Goal: Information Seeking & Learning: Learn about a topic

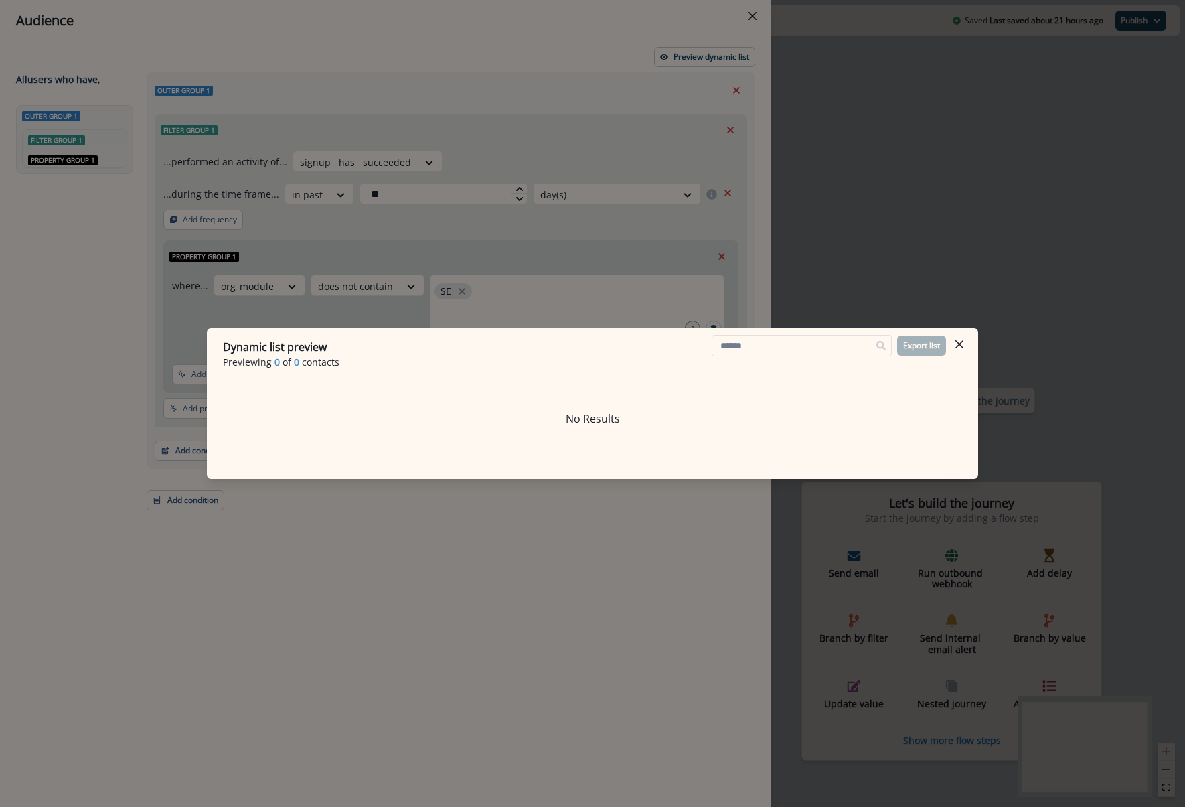
click at [631, 141] on div "Dynamic list preview Previewing 0 of 0 contacts Export list No Results" at bounding box center [592, 403] width 1185 height 807
click at [631, 141] on div "Filter group 1" at bounding box center [450, 129] width 591 height 31
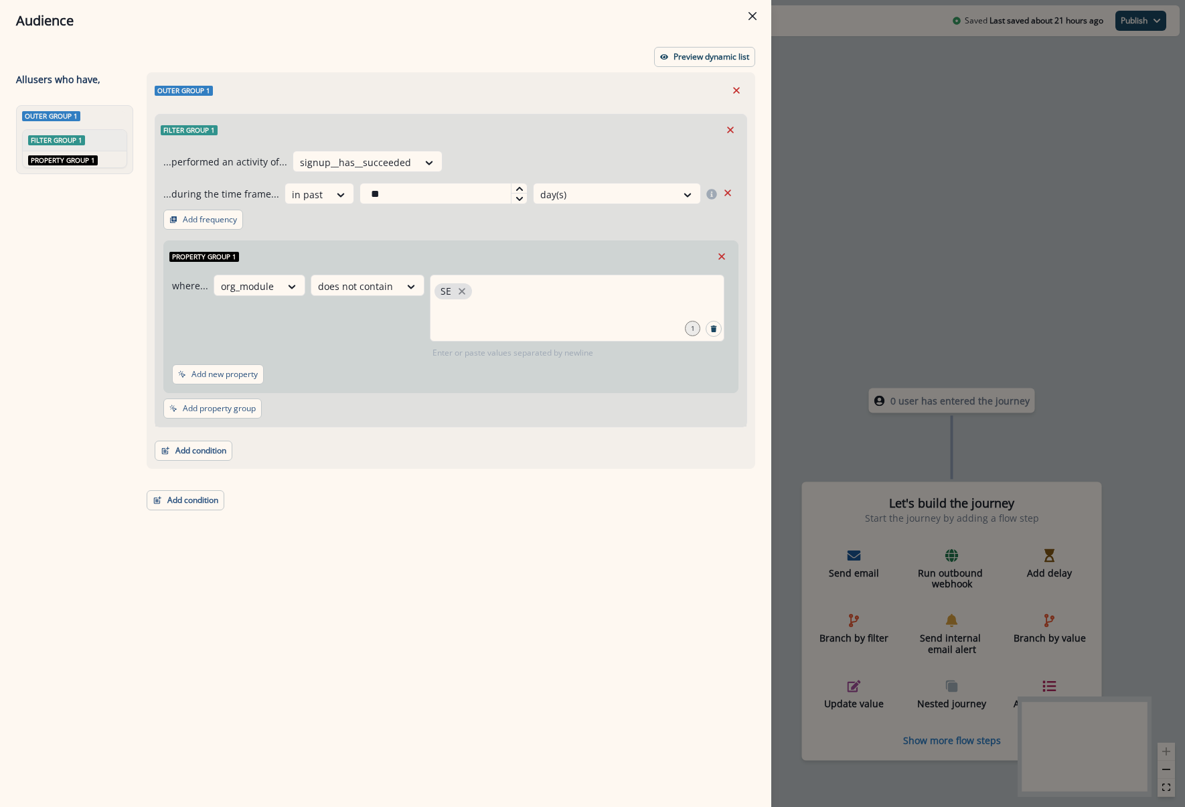
click at [841, 204] on div "Audience Preview dynamic list All user s who have, Outer group 1 Filter group 1…" at bounding box center [592, 403] width 1185 height 807
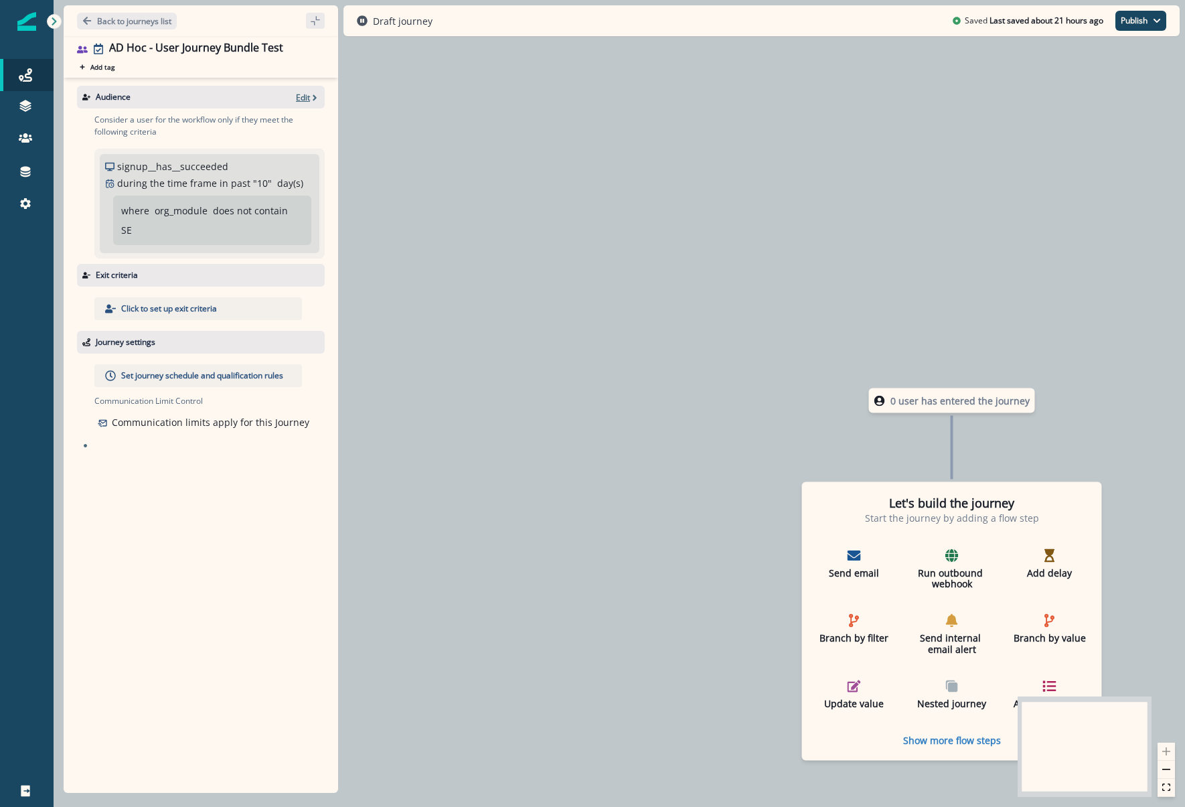
click at [302, 98] on p "Edit" at bounding box center [303, 97] width 14 height 11
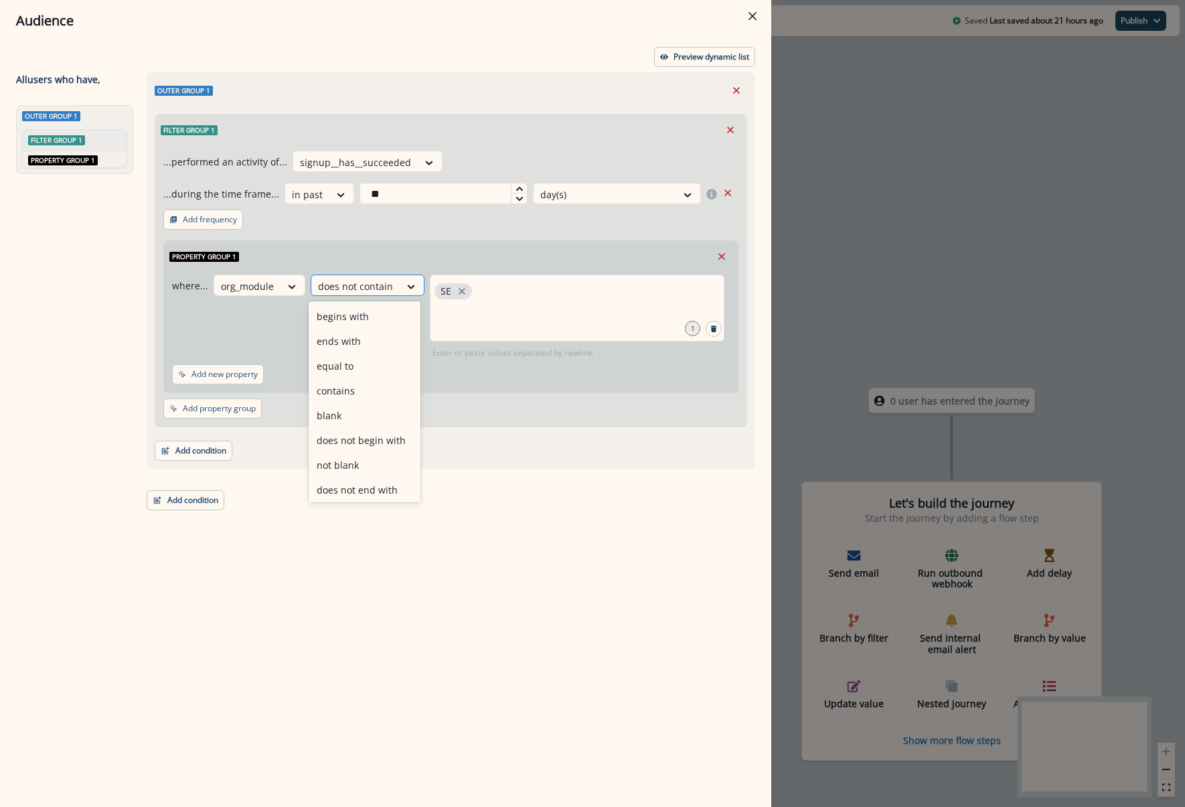
click at [374, 278] on div at bounding box center [355, 286] width 75 height 17
click at [339, 400] on div "contains" at bounding box center [365, 390] width 112 height 25
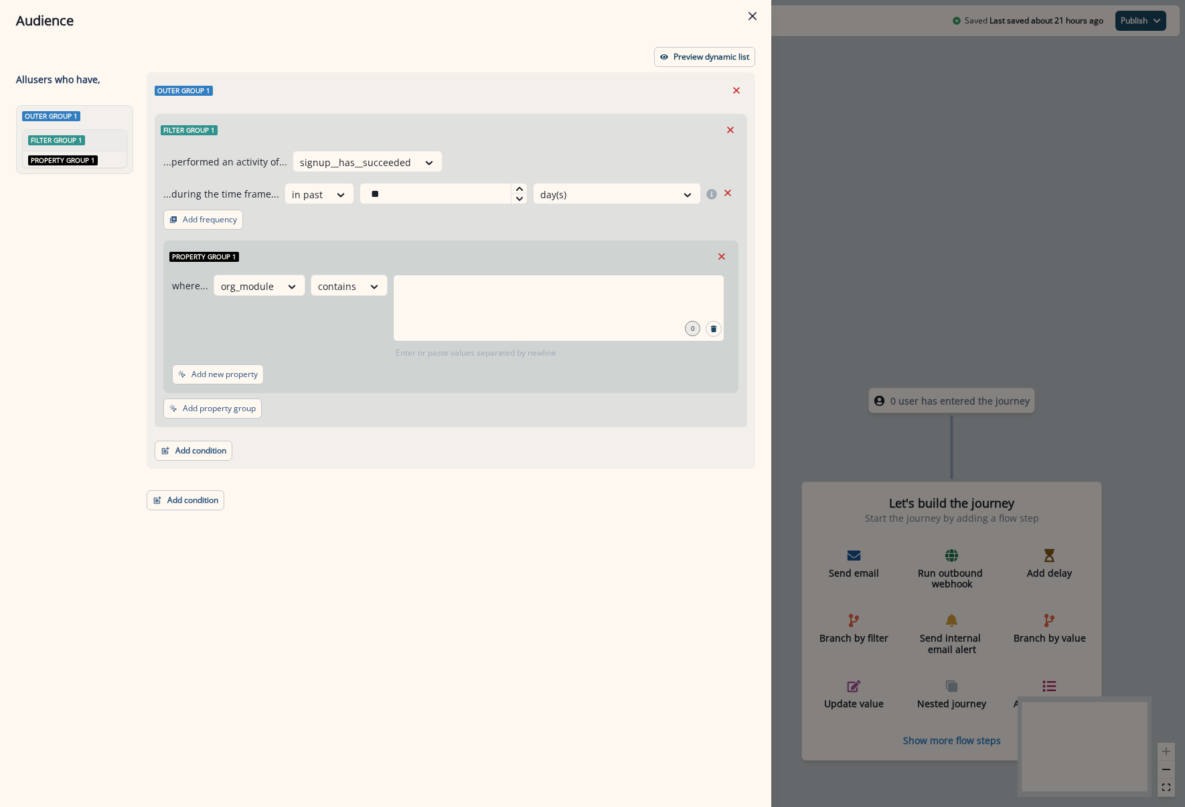
click at [424, 310] on div at bounding box center [558, 307] width 331 height 67
type input "**"
click at [260, 282] on div at bounding box center [247, 286] width 53 height 17
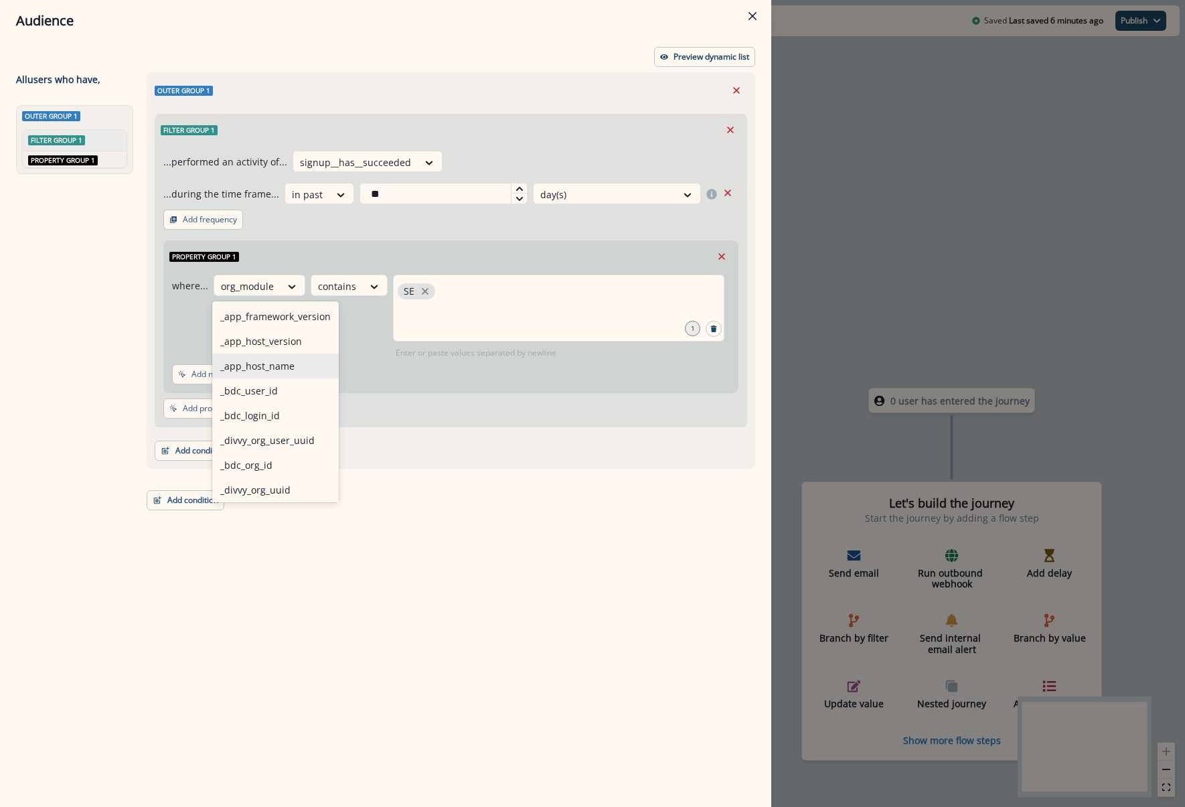
click at [277, 365] on div "_app_host_name" at bounding box center [275, 365] width 127 height 25
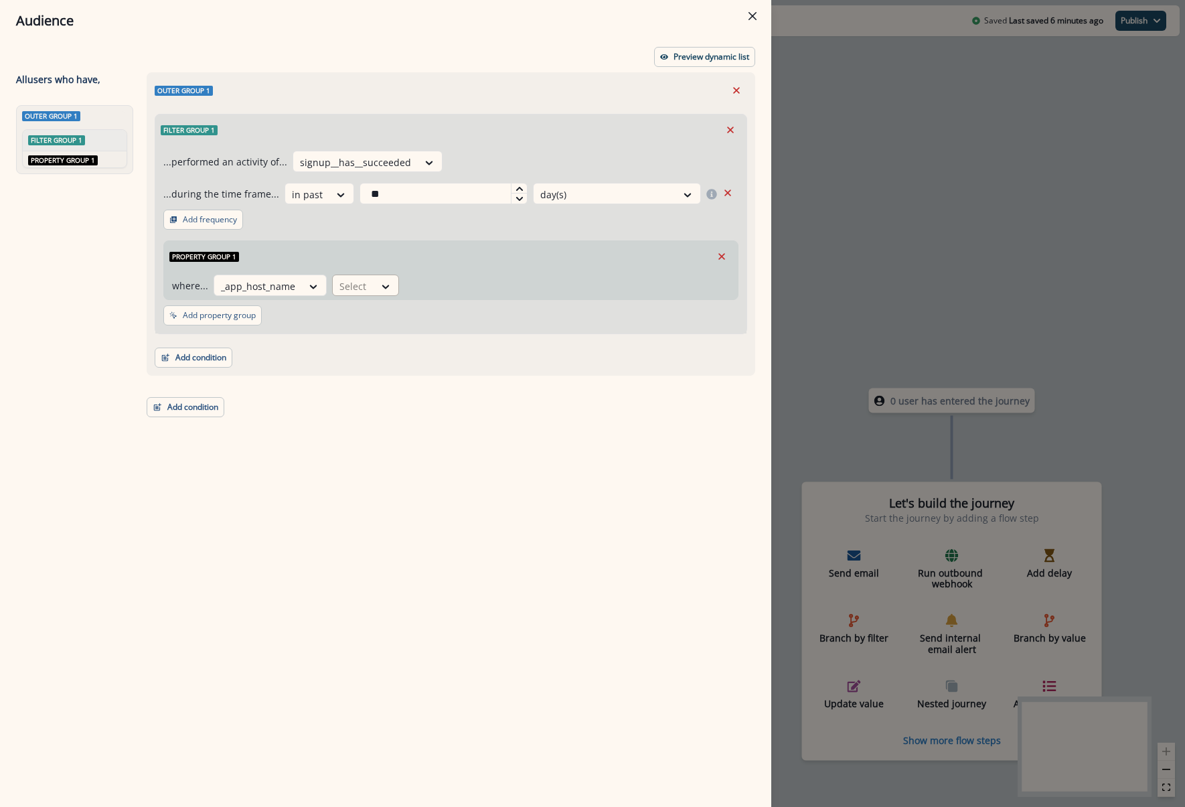
click at [370, 291] on div "Select" at bounding box center [354, 286] width 42 height 22
click at [372, 383] on div "contains" at bounding box center [381, 390] width 105 height 25
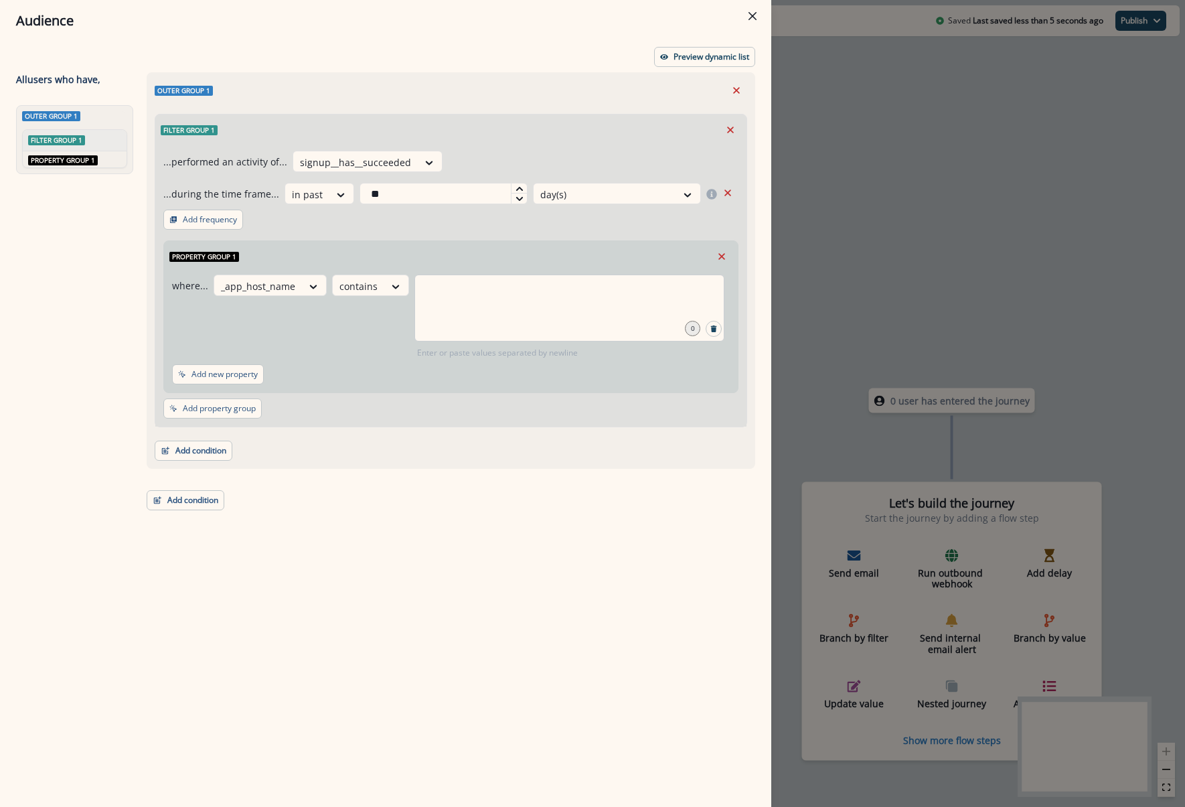
click at [447, 320] on div at bounding box center [569, 307] width 310 height 67
type input "*******"
click at [658, 254] on div "Property group 1" at bounding box center [451, 256] width 574 height 31
click at [336, 191] on icon at bounding box center [341, 194] width 12 height 13
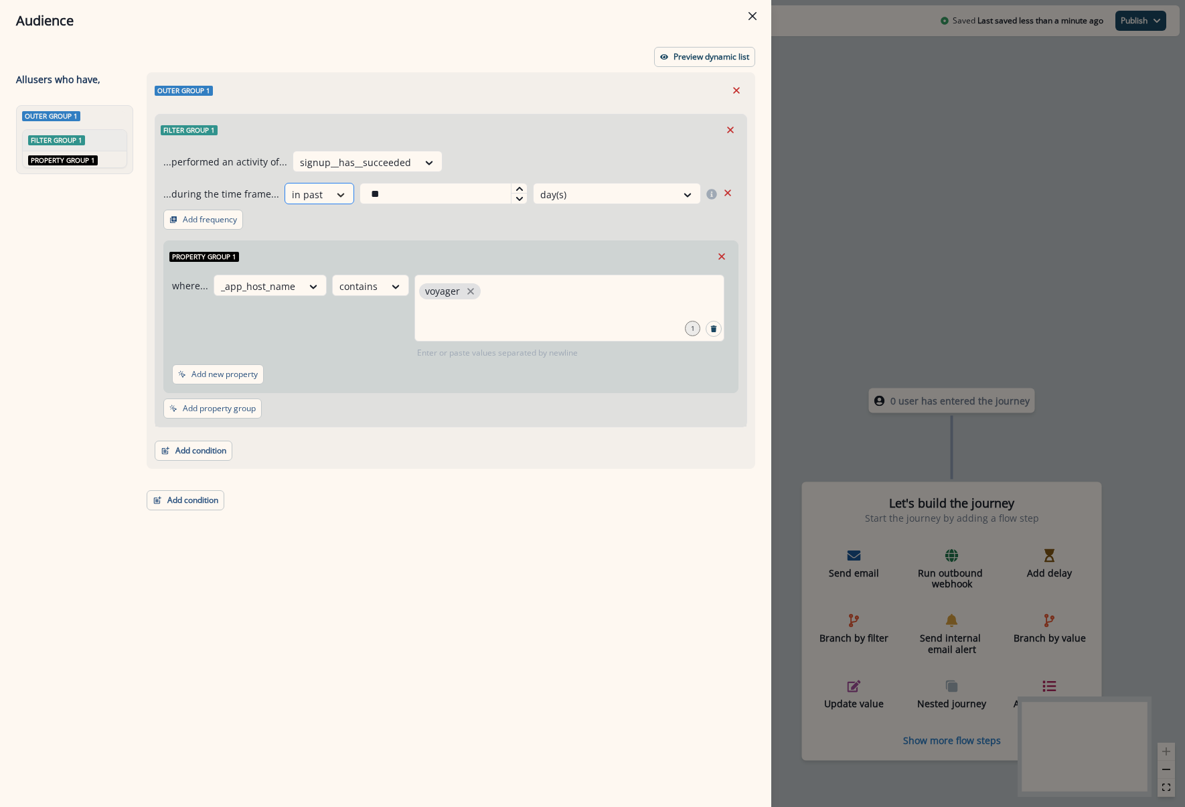
click at [329, 189] on div at bounding box center [340, 194] width 23 height 13
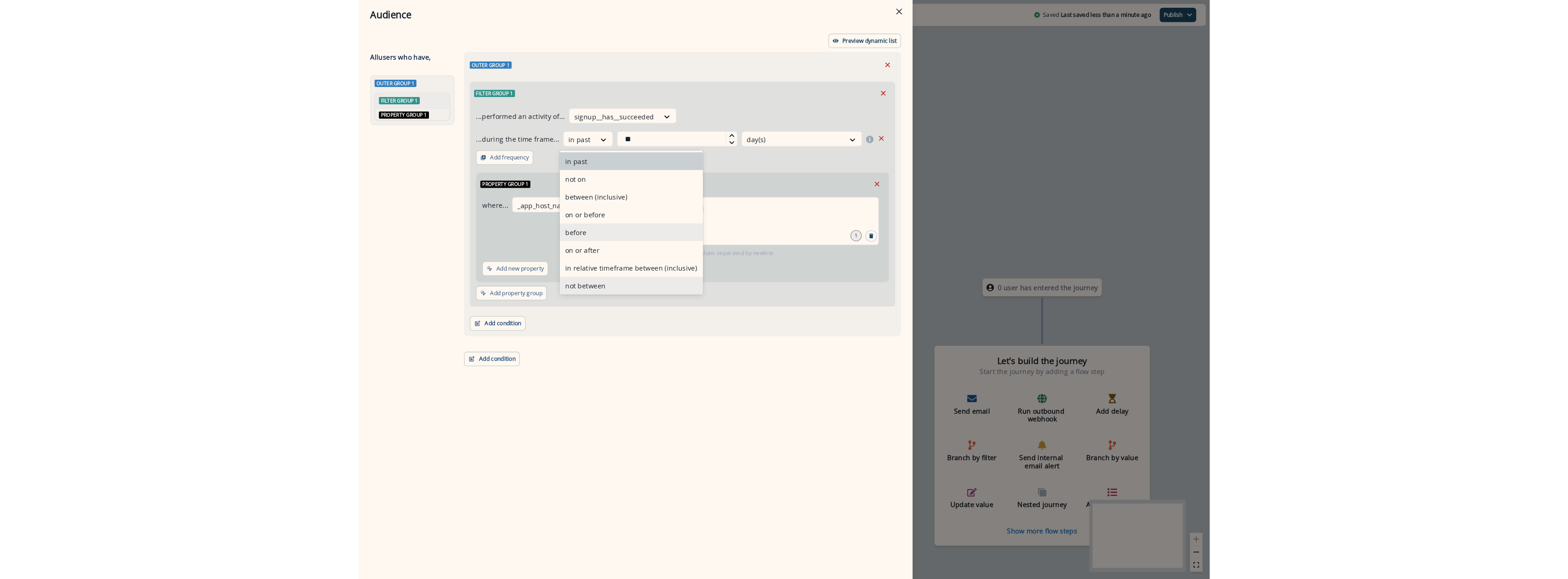
scroll to position [35, 0]
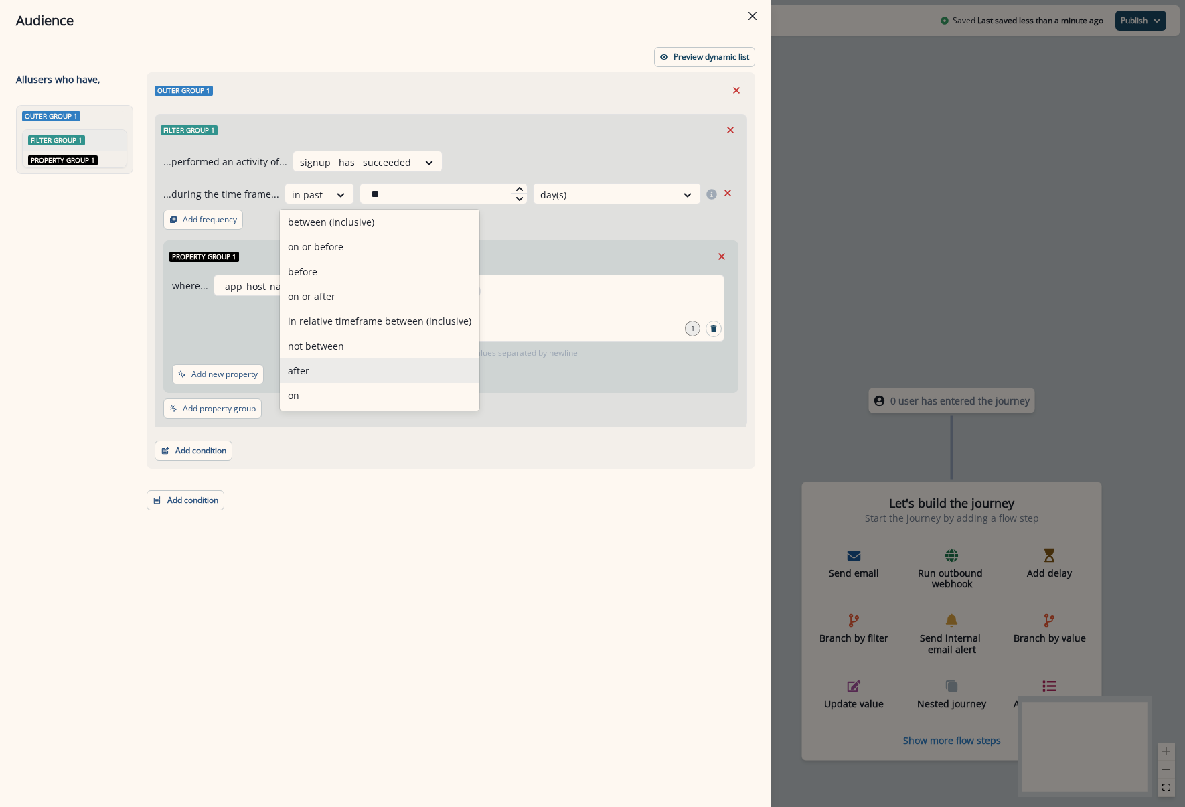
click at [323, 374] on div "after" at bounding box center [379, 370] width 199 height 25
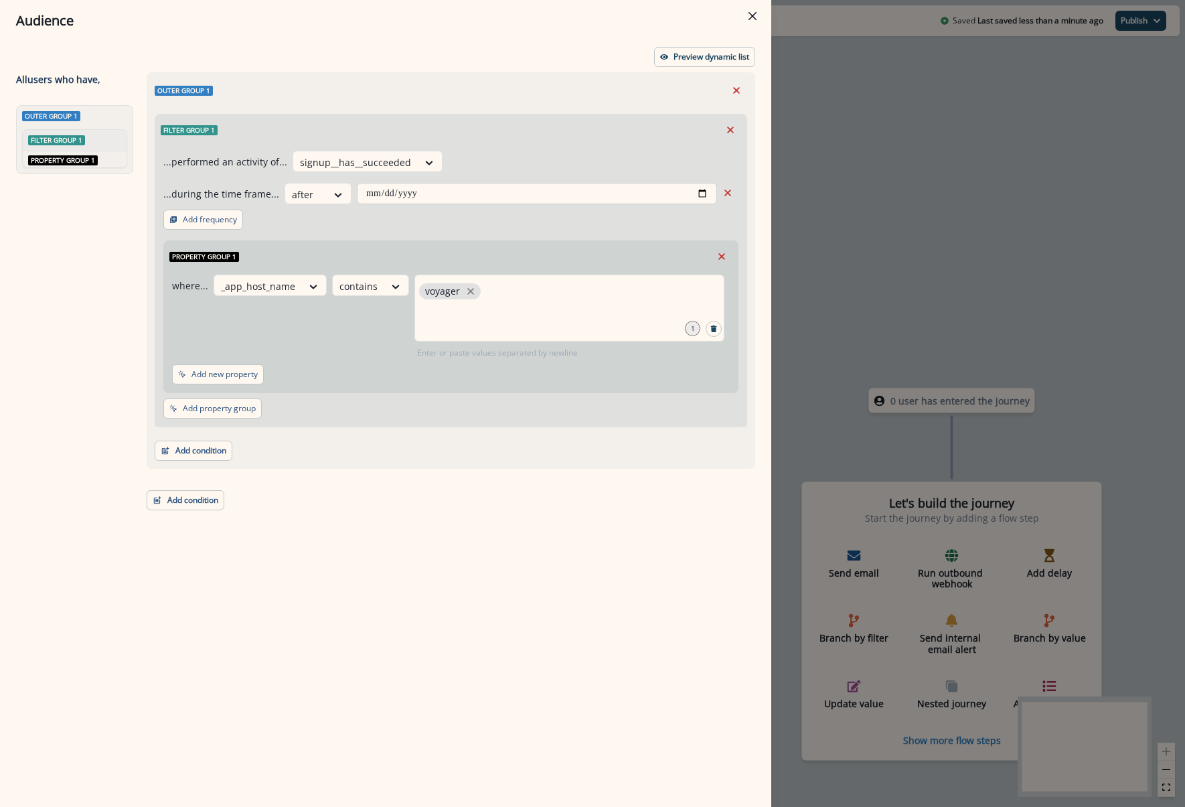
click at [418, 194] on input "date" at bounding box center [537, 193] width 360 height 21
click at [695, 190] on input "date" at bounding box center [537, 193] width 360 height 21
click at [702, 191] on input "date" at bounding box center [537, 193] width 360 height 21
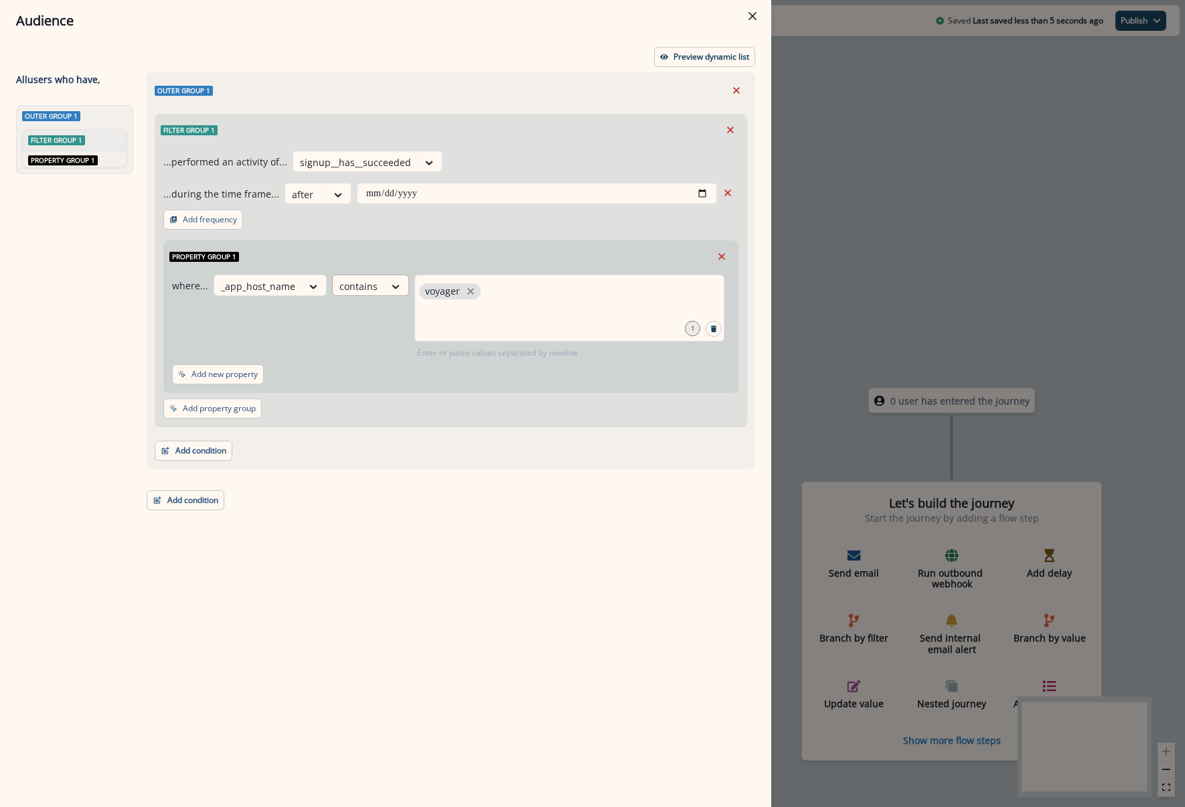
type input "**********"
drag, startPoint x: 937, startPoint y: 131, endPoint x: 922, endPoint y: 125, distance: 16.5
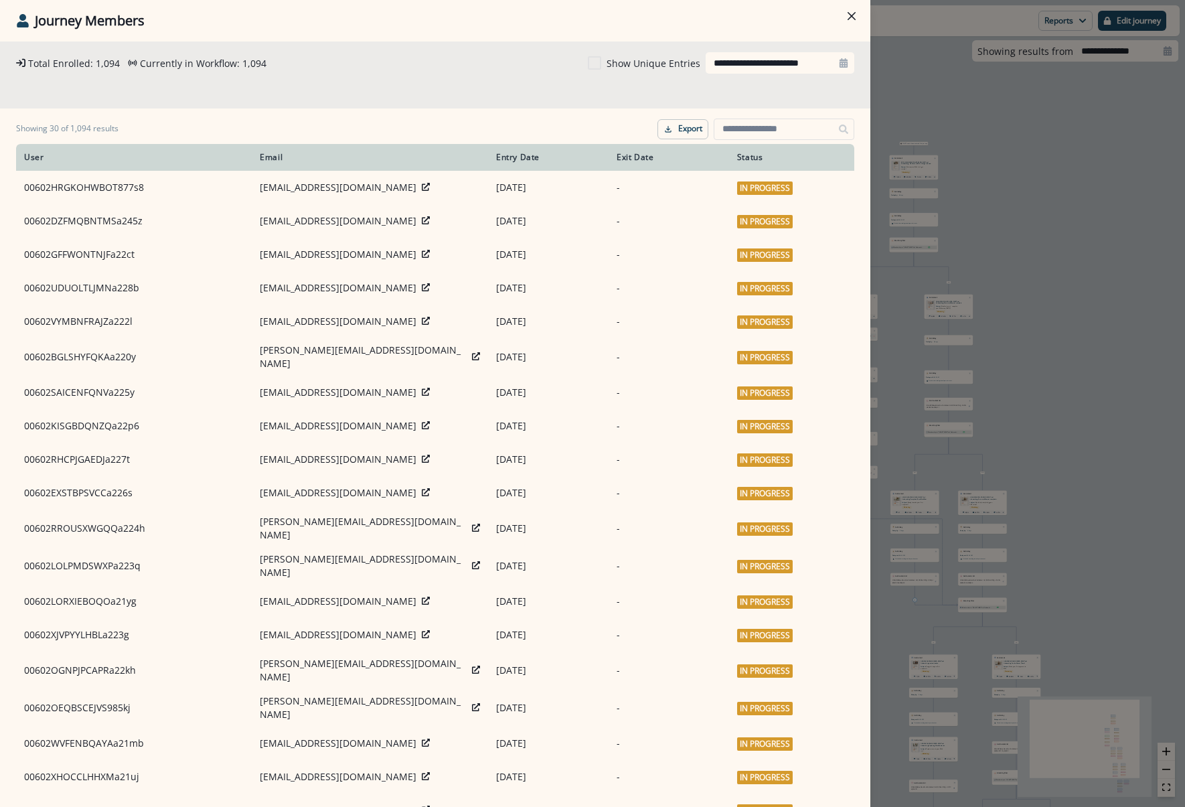
scroll to position [6, 0]
click at [851, 11] on button "Close" at bounding box center [851, 15] width 21 height 21
type input "**********"
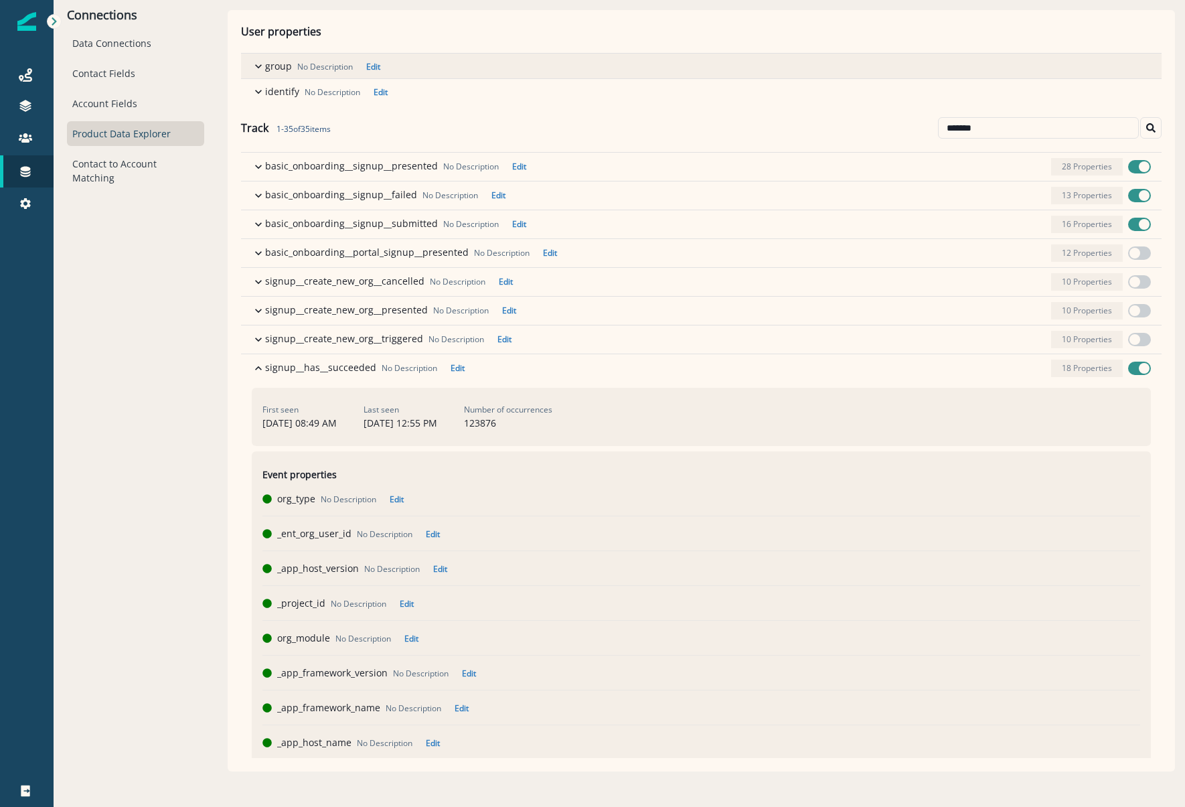
scroll to position [402, 0]
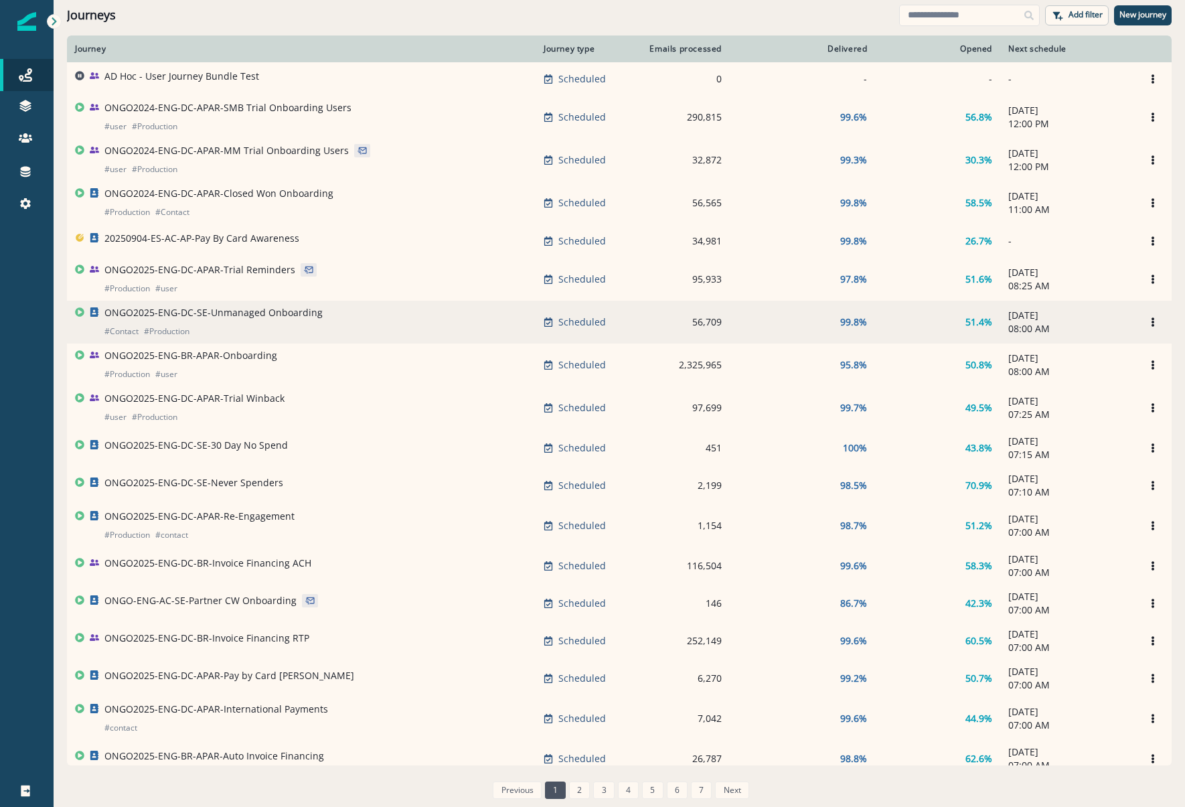
click at [260, 315] on p "ONGO2025-ENG-DC-SE-Unmanaged Onboarding" at bounding box center [213, 312] width 218 height 13
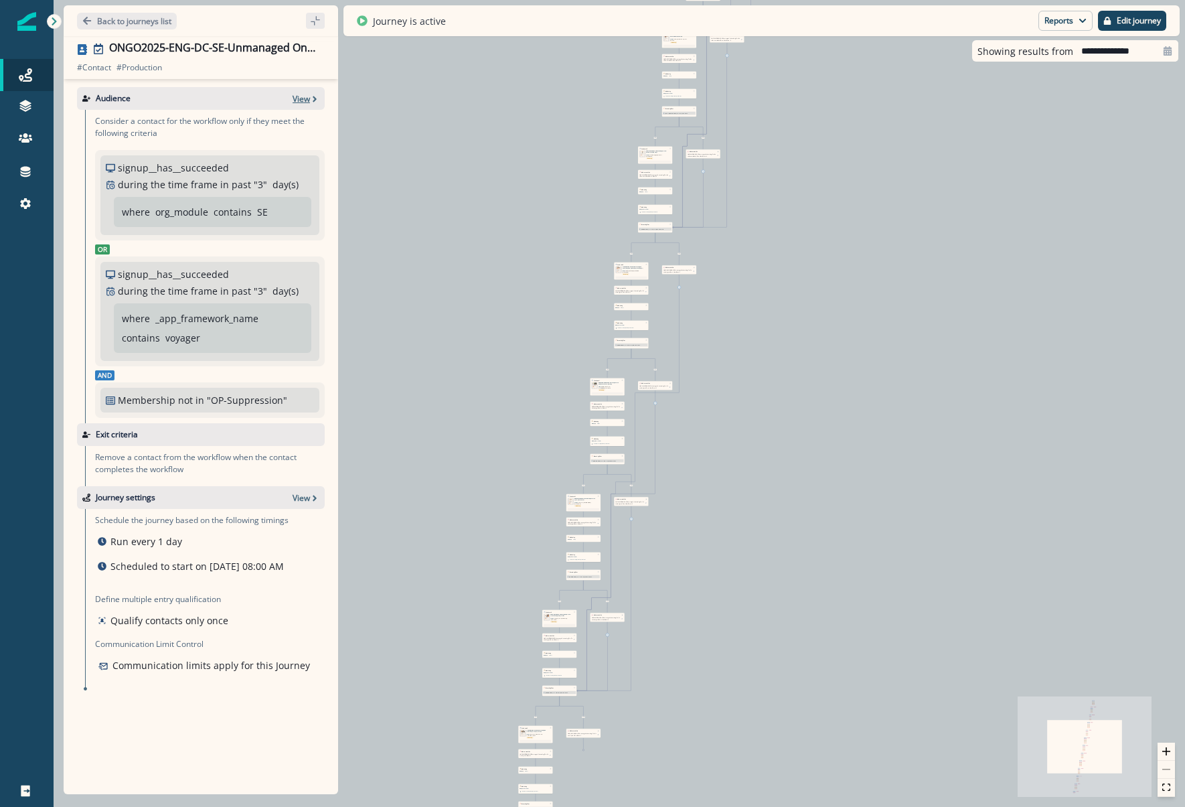
click at [300, 97] on p "View" at bounding box center [301, 98] width 17 height 11
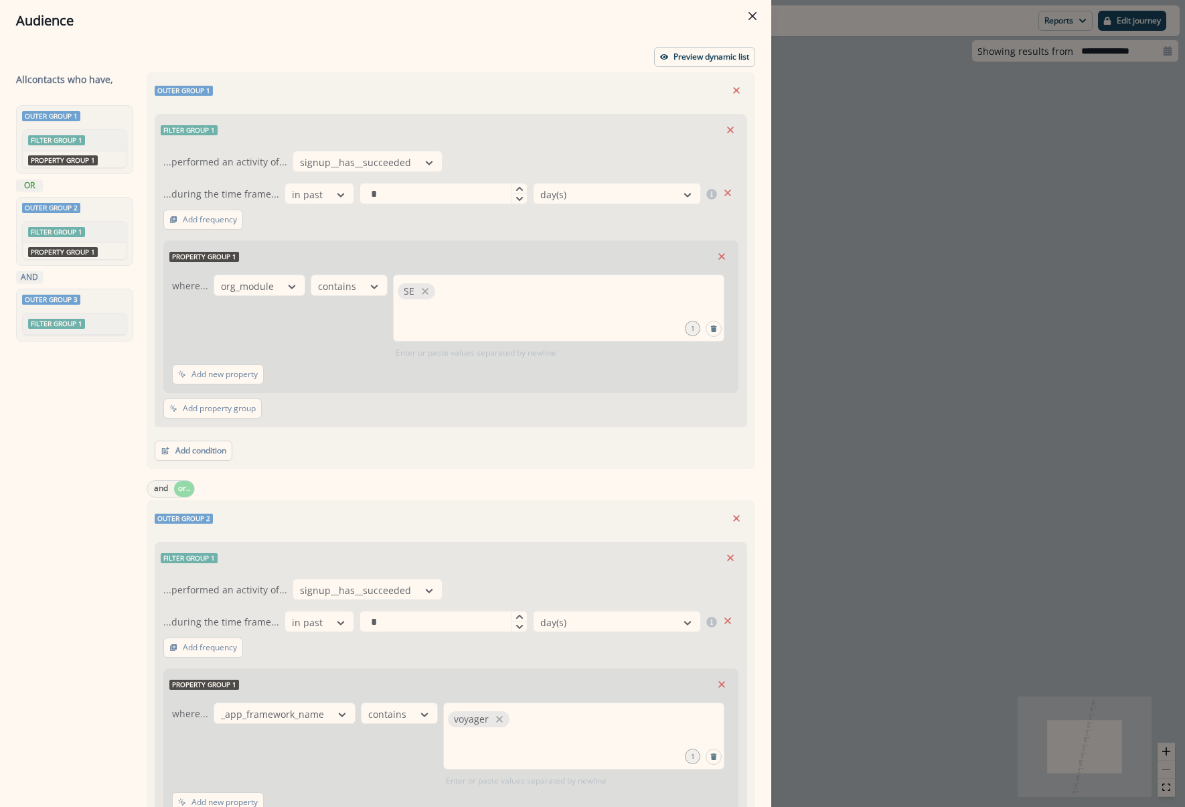
click at [951, 282] on div "Audience Preview dynamic list All contact s who have, Outer group 1 Filter grou…" at bounding box center [592, 403] width 1185 height 807
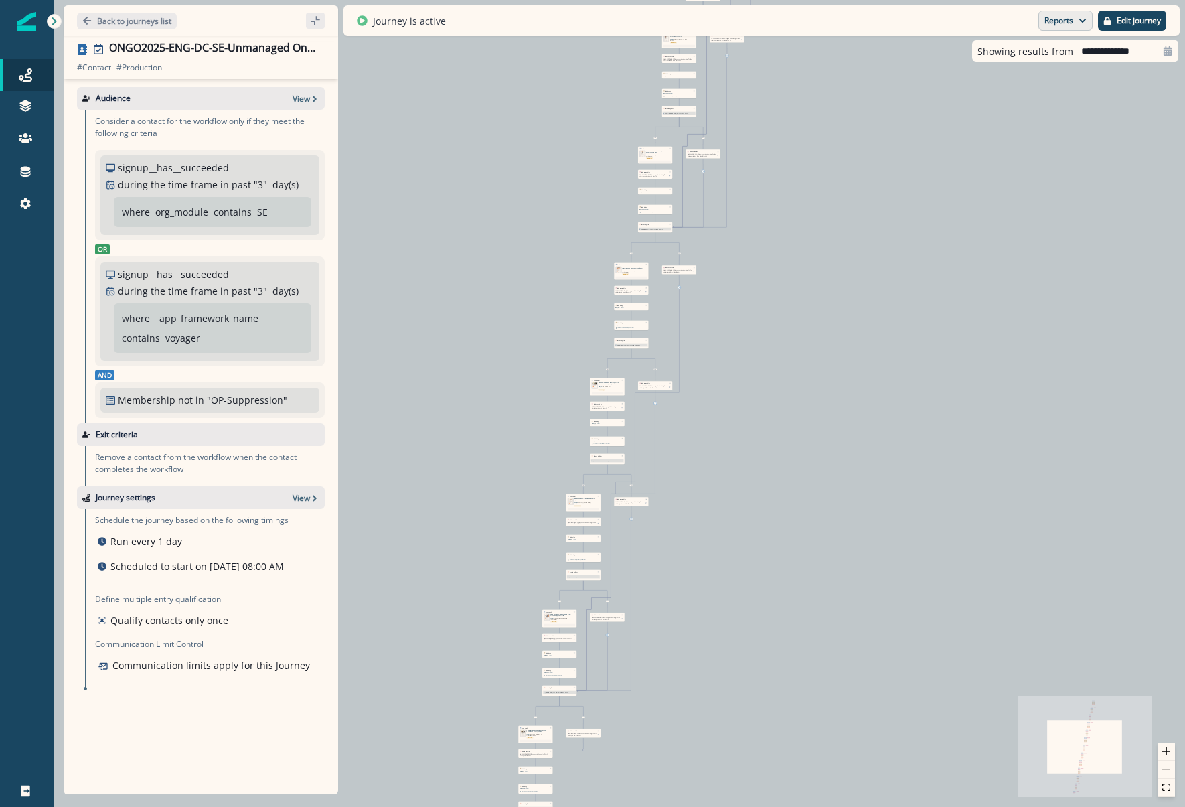
click at [1049, 23] on button "Reports" at bounding box center [1065, 21] width 54 height 20
click at [1039, 79] on p "Journey Member Report" at bounding box center [1022, 78] width 122 height 16
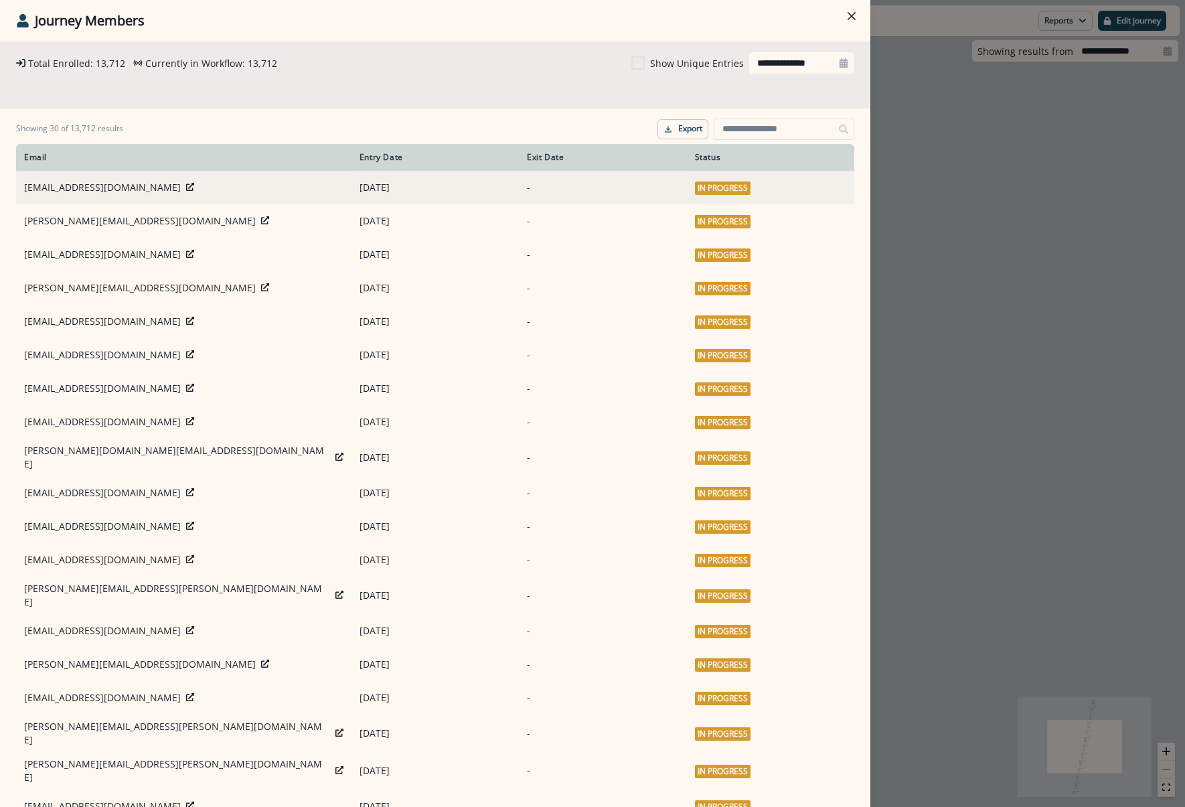
click at [116, 183] on p "[EMAIL_ADDRESS][DOMAIN_NAME]" at bounding box center [102, 187] width 157 height 13
click at [186, 185] on icon at bounding box center [190, 187] width 8 height 8
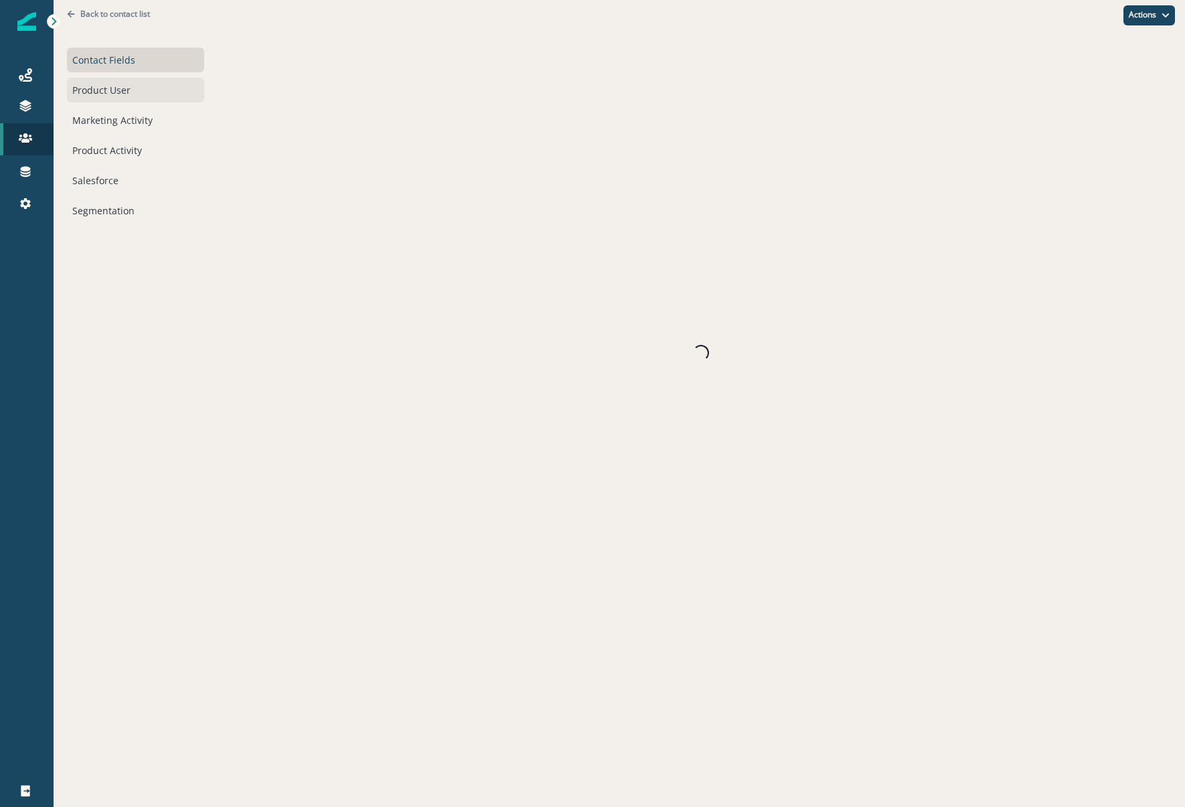
click at [142, 82] on div "Product User" at bounding box center [135, 90] width 137 height 25
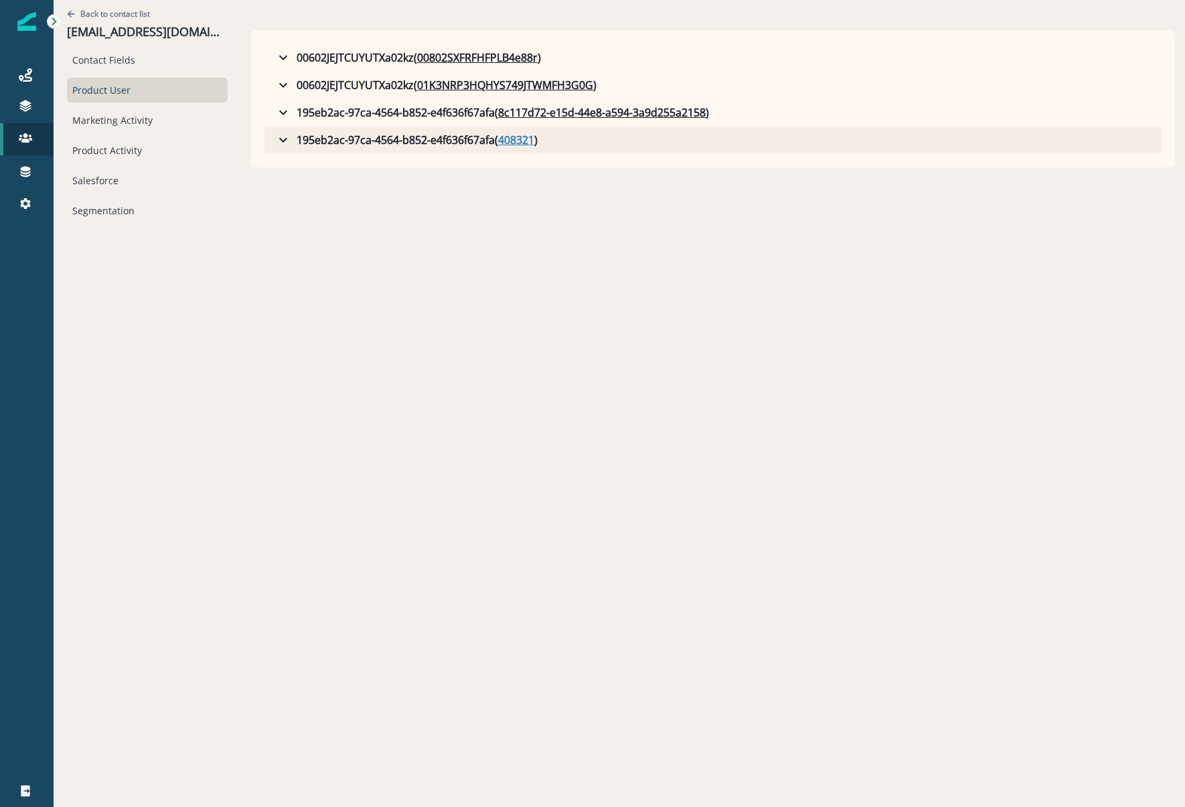
click at [498, 137] on u "408321" at bounding box center [516, 140] width 36 height 16
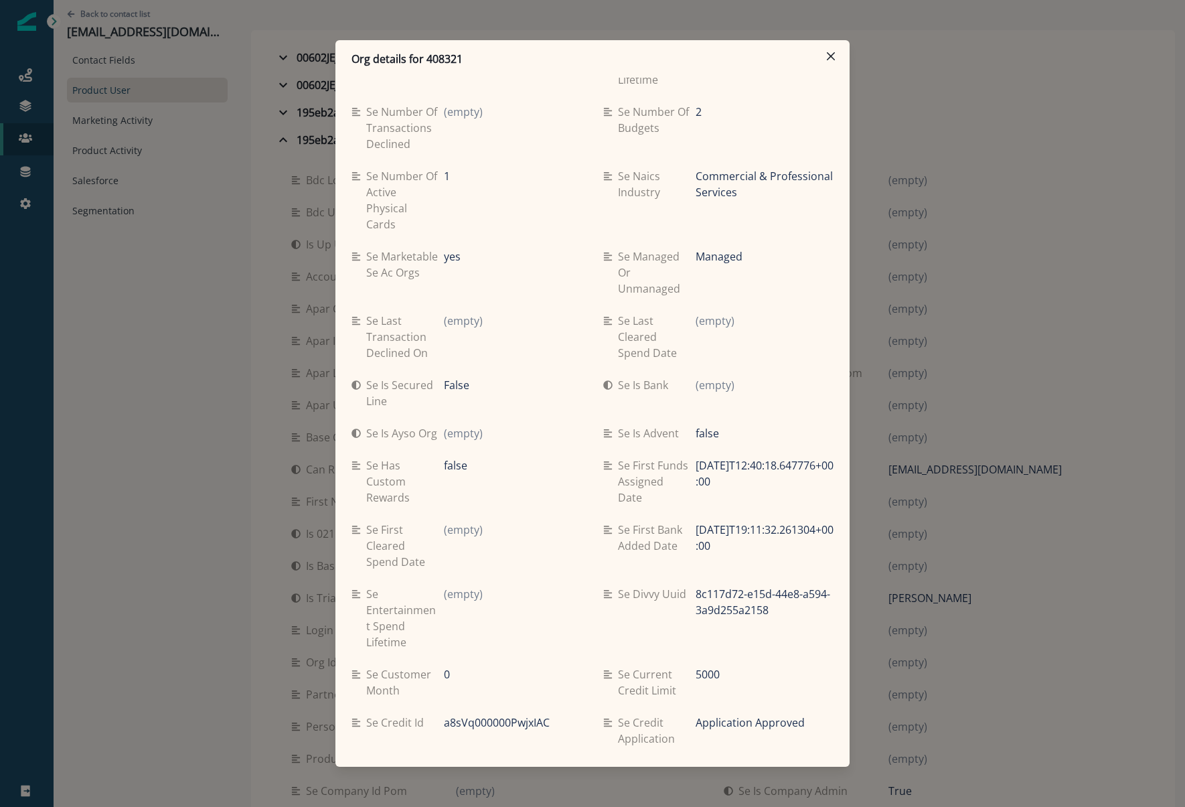
scroll to position [602, 0]
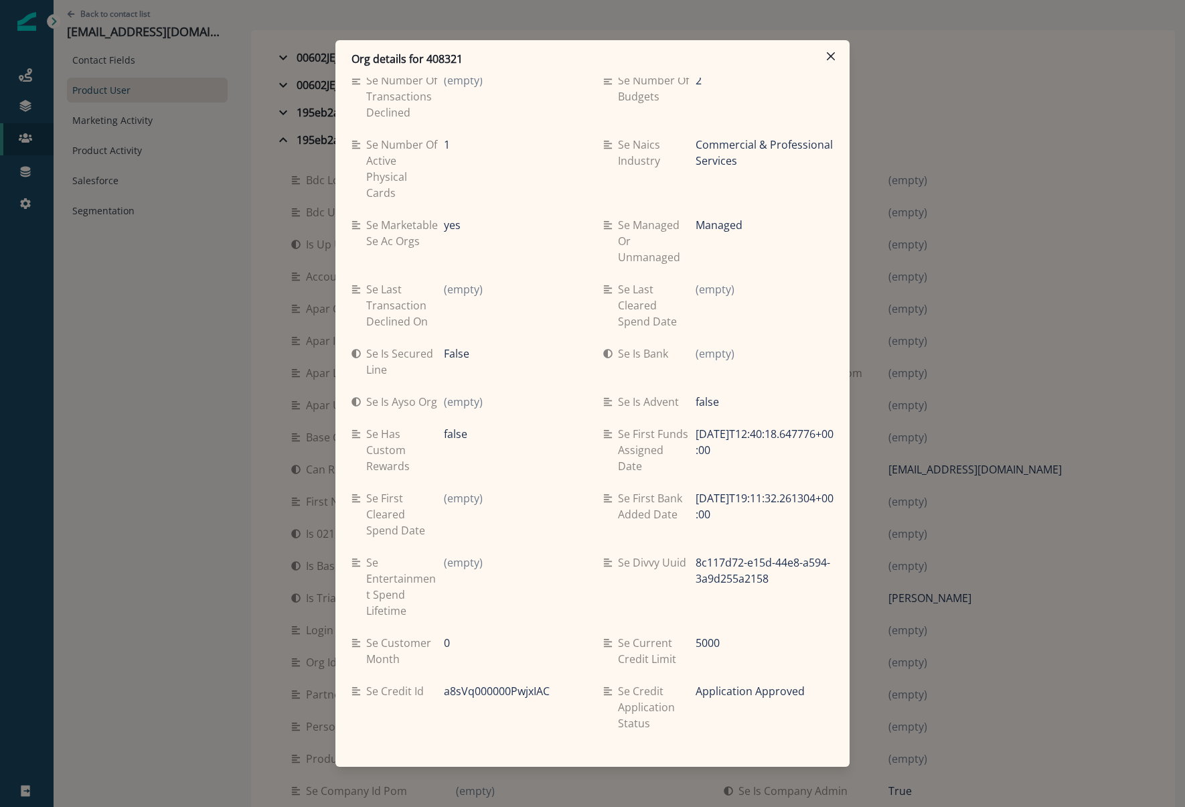
click at [163, 157] on div "Org details for 408321 Se travel spend lifetime (empty) Se spend 9ma (empty) Se…" at bounding box center [592, 403] width 1185 height 807
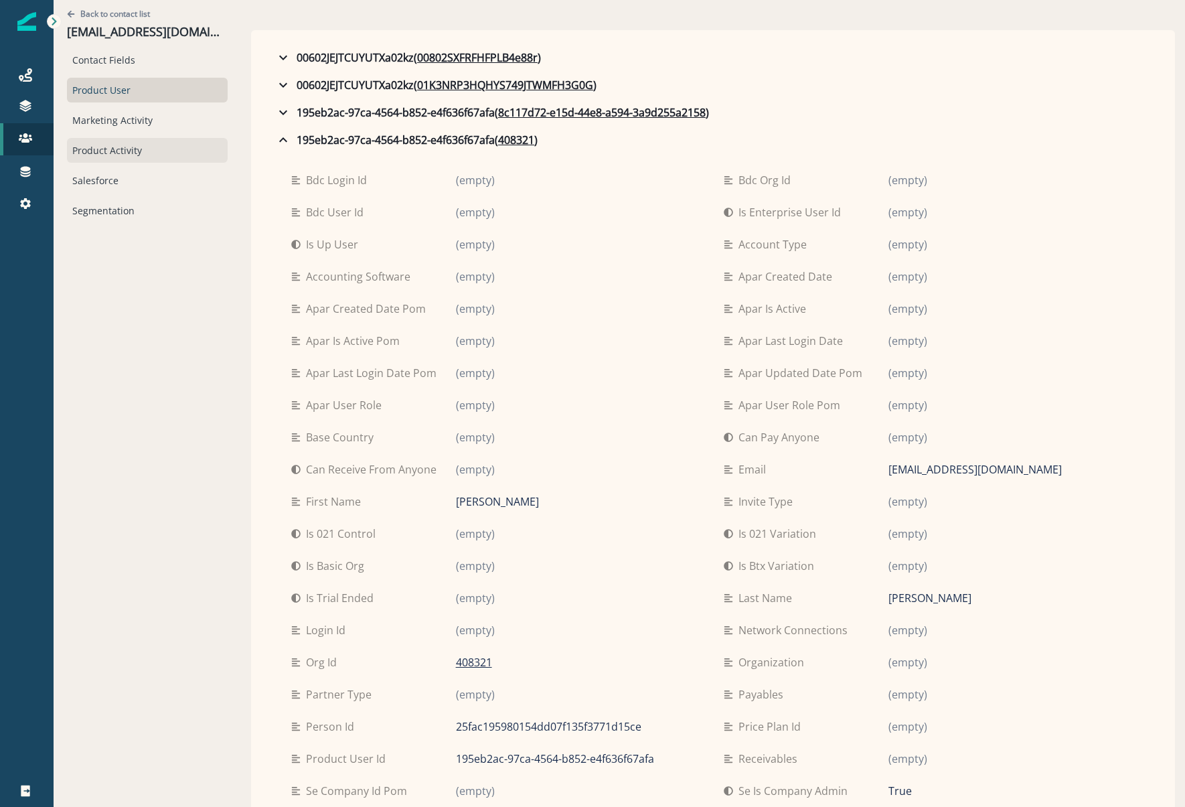
click at [98, 152] on div "Product Activity" at bounding box center [147, 150] width 161 height 25
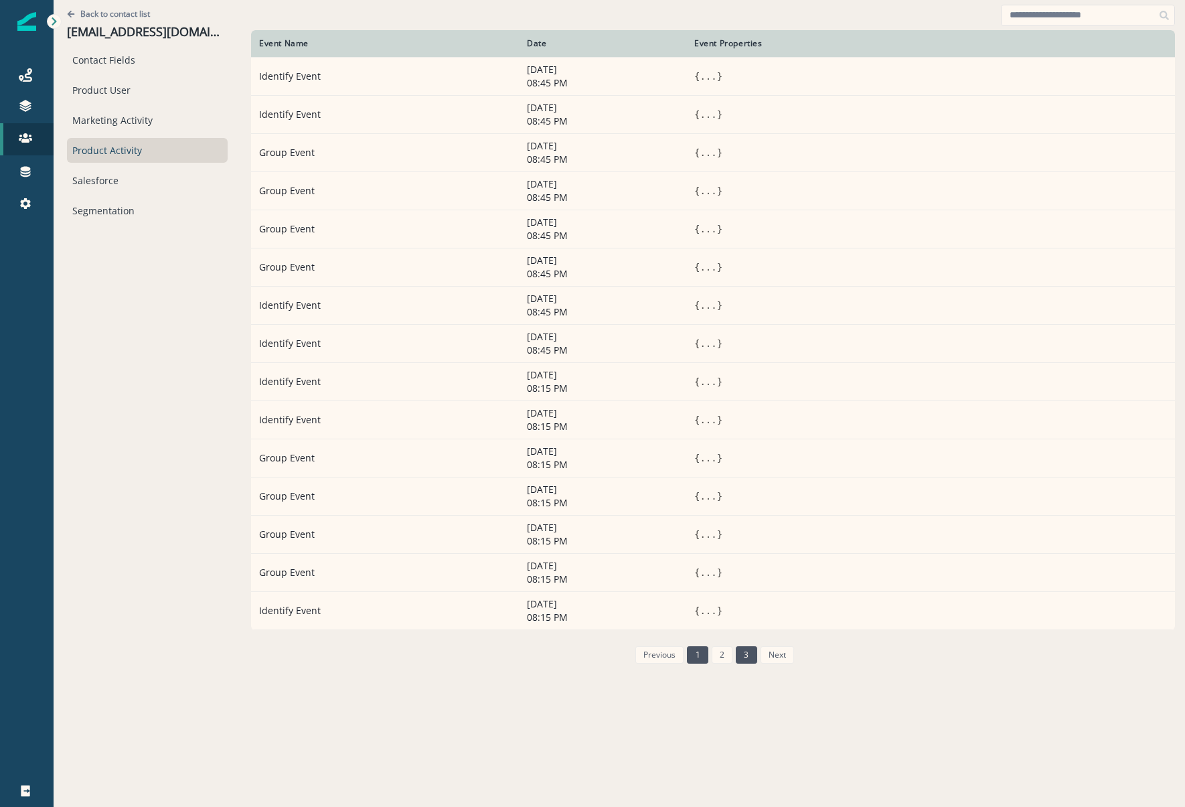
click at [732, 654] on li "3" at bounding box center [744, 654] width 24 height 11
click at [718, 655] on link "2" at bounding box center [722, 654] width 21 height 17
click at [718, 655] on div "Event Name Date Event Properties Identify Event [DATE] 08:45 PM { ... } Identif…" at bounding box center [713, 416] width 924 height 773
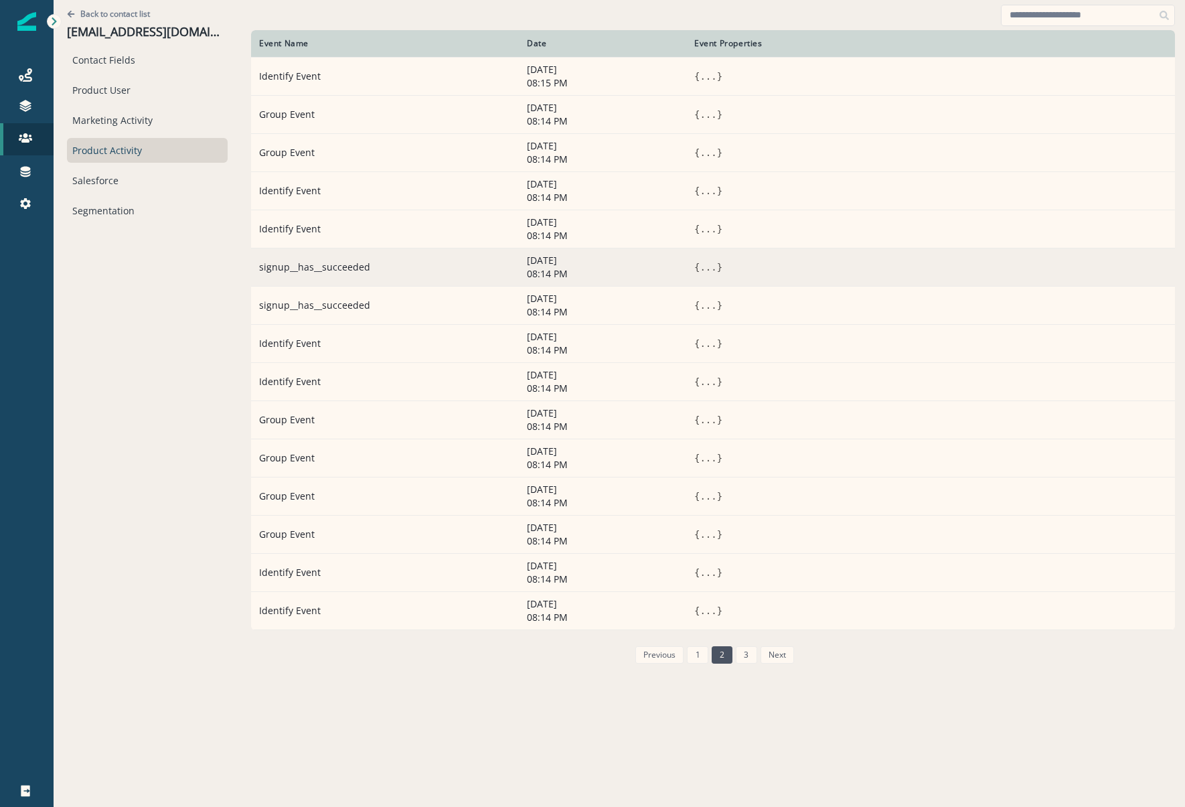
click at [686, 257] on td "{ ... }" at bounding box center [930, 267] width 489 height 38
click at [699, 261] on button "..." at bounding box center [707, 266] width 17 height 13
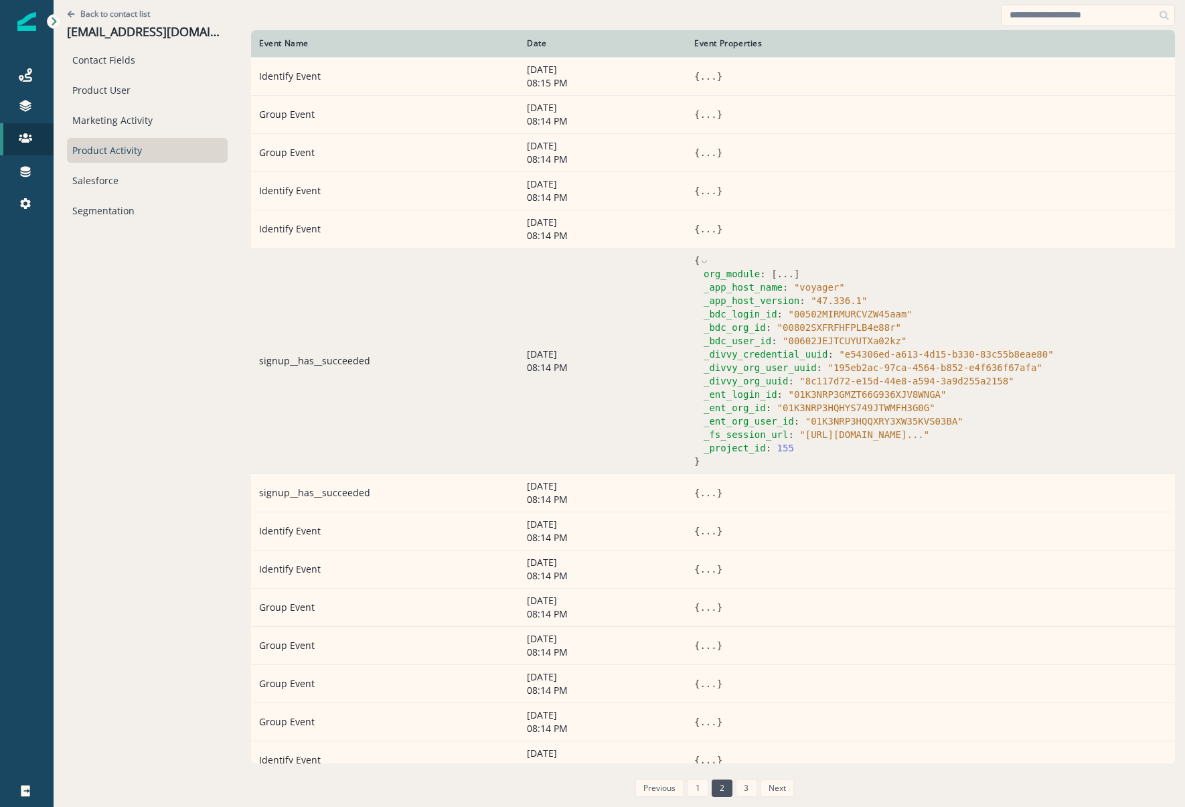
click at [777, 270] on button "..." at bounding box center [785, 273] width 17 height 13
